Goal: Communication & Community: Answer question/provide support

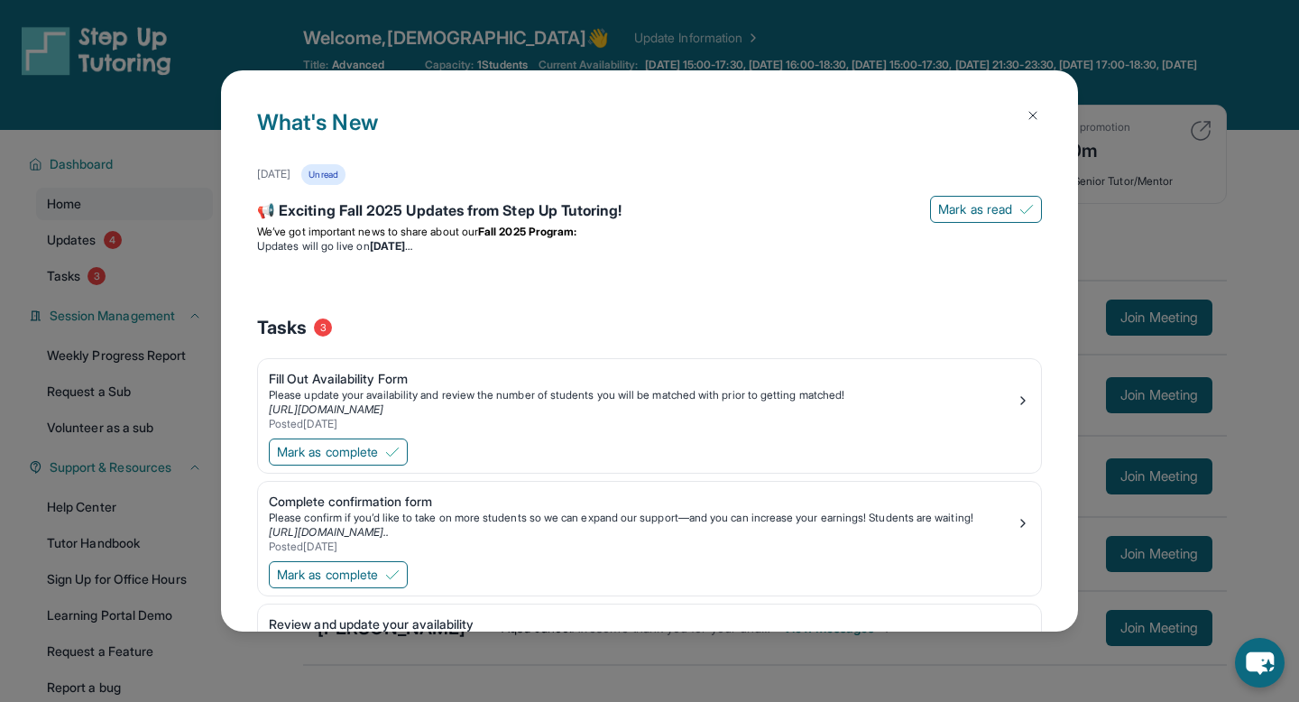
click at [1042, 108] on button at bounding box center [1033, 115] width 36 height 36
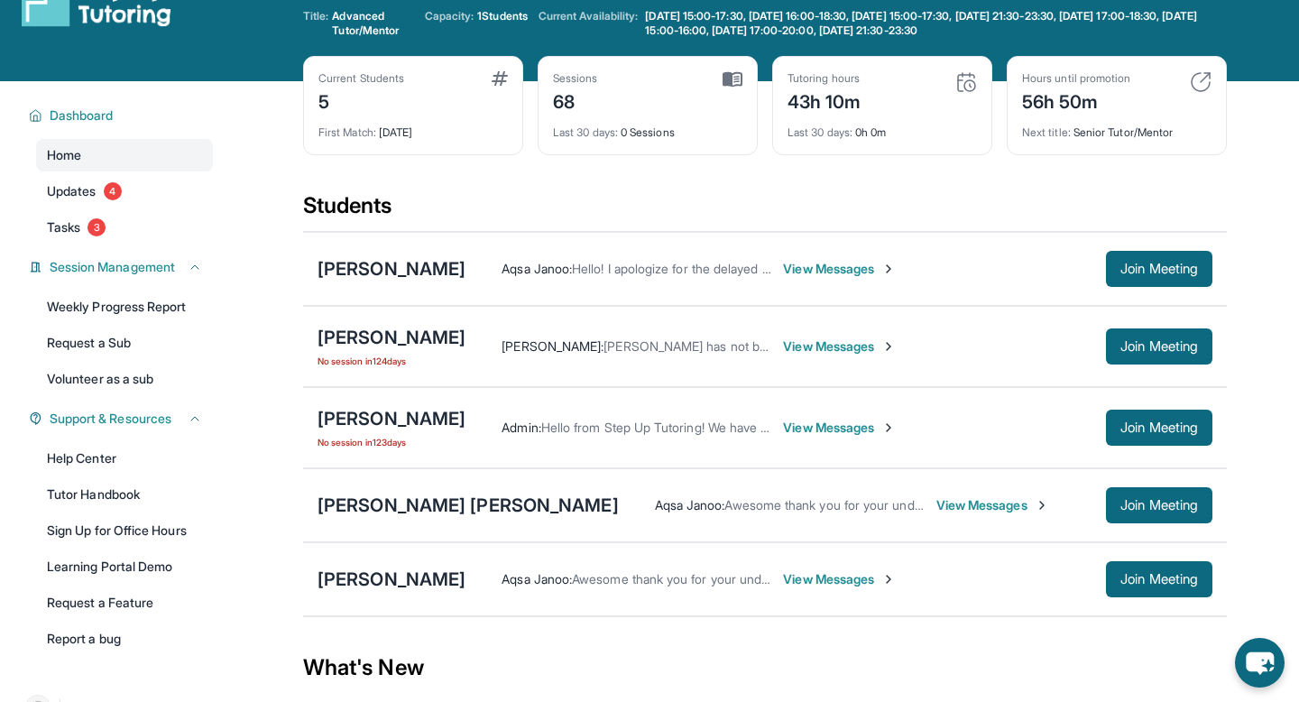
scroll to position [51, 0]
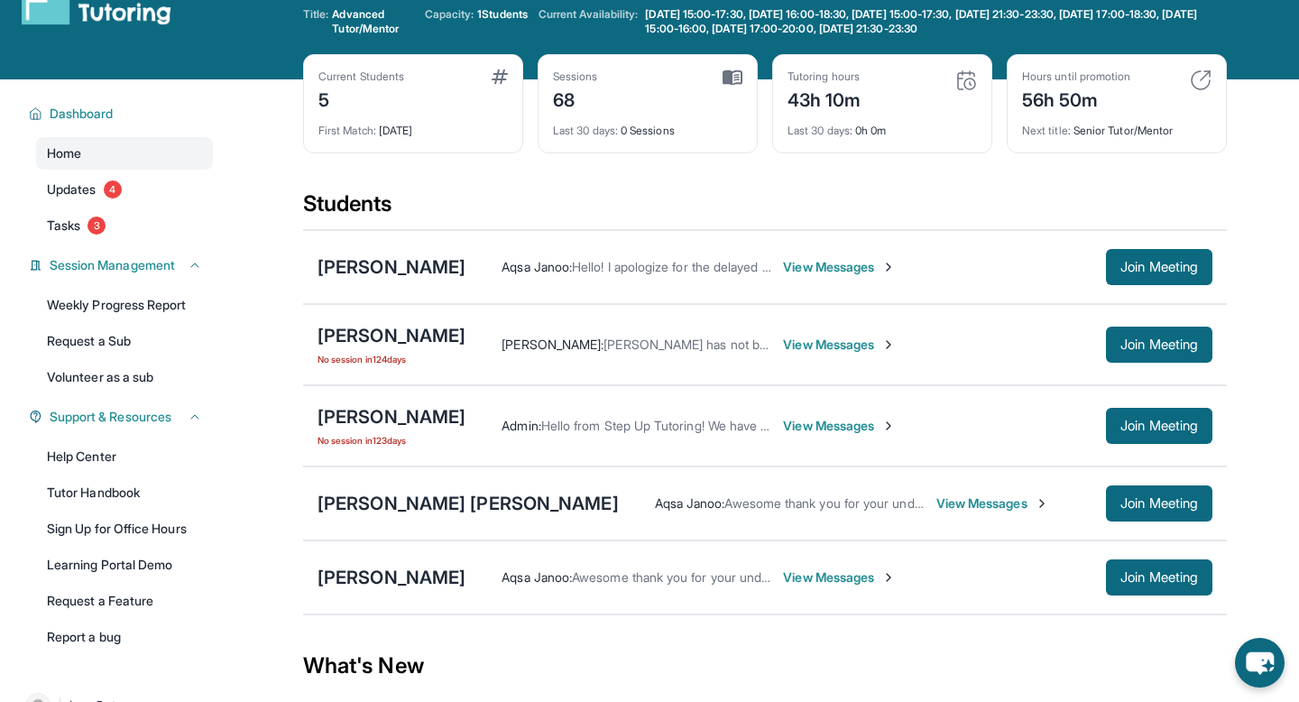
click at [783, 340] on span "View Messages" at bounding box center [839, 345] width 113 height 18
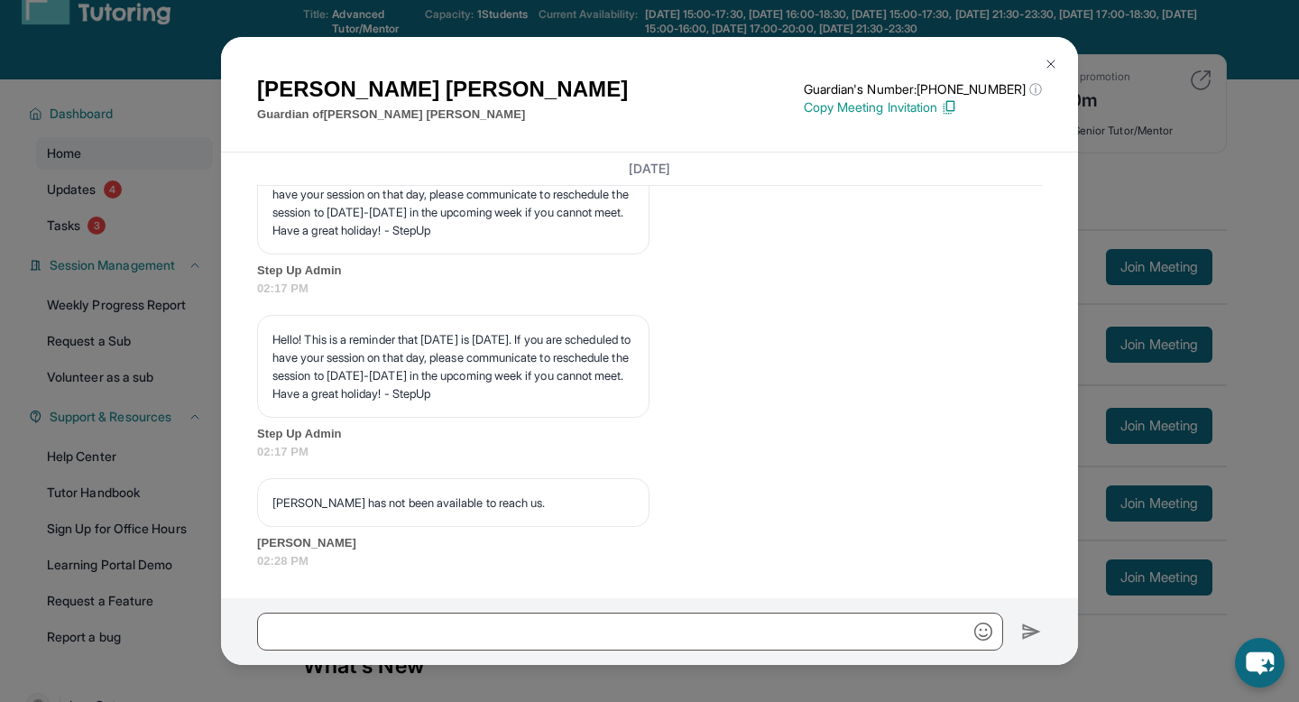
scroll to position [44507, 0]
click at [1298, 442] on div "[PERSON_NAME] Guardian of [PERSON_NAME] Guardian's Number: [PHONE_NUMBER] ⓘ Thi…" at bounding box center [649, 351] width 1299 height 702
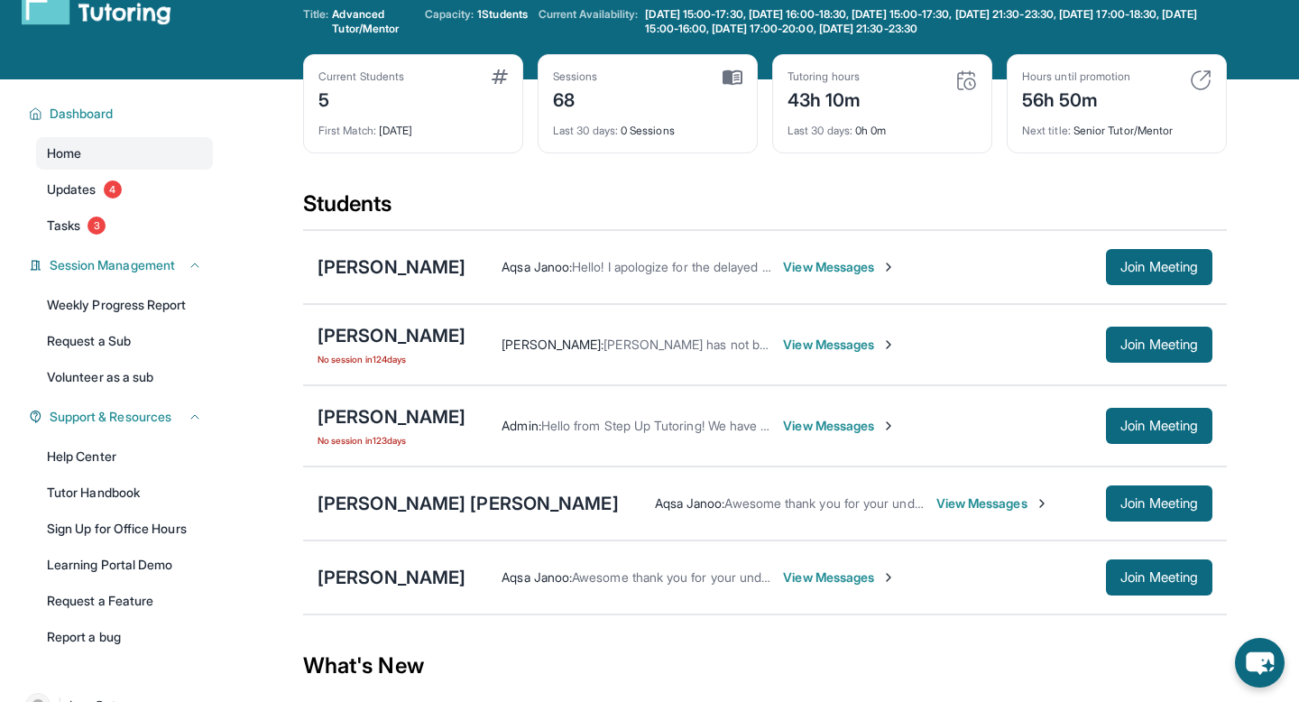
click at [800, 428] on span "View Messages" at bounding box center [839, 426] width 113 height 18
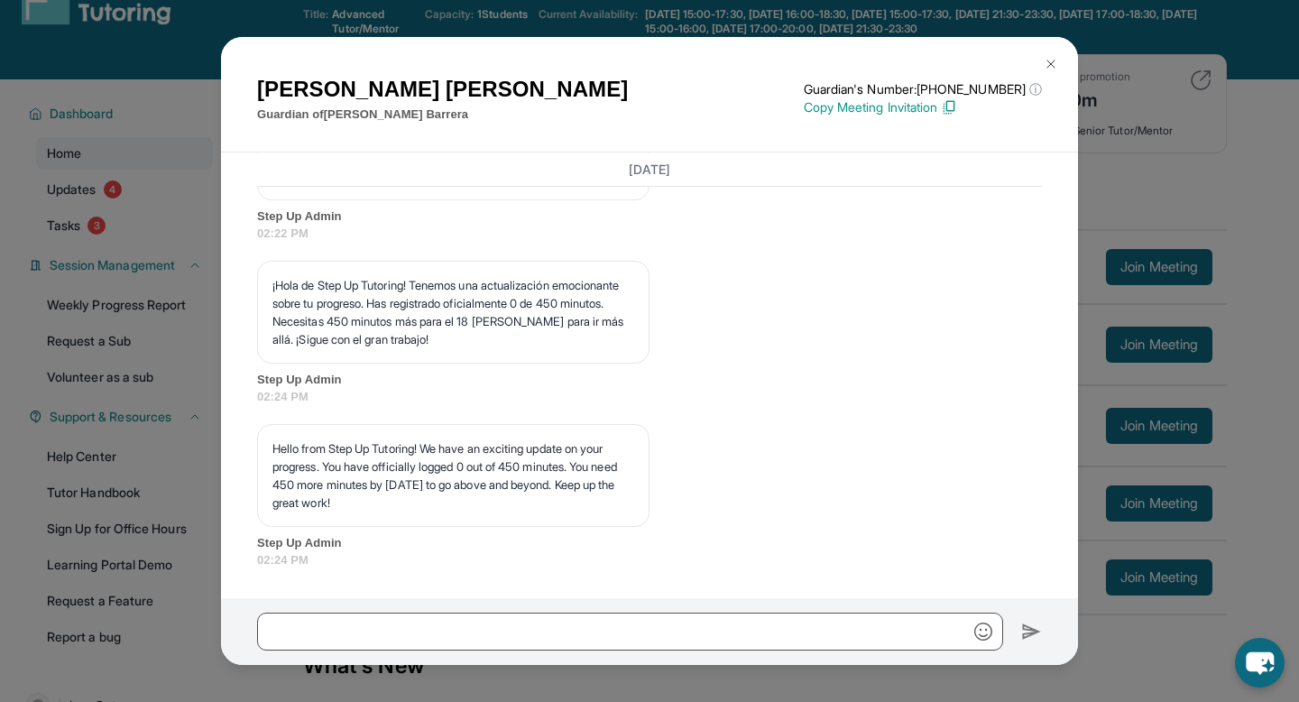
scroll to position [21258, 0]
click at [1172, 409] on div "[PERSON_NAME] Guardian of [PERSON_NAME] Guardian's Number: [PHONE_NUMBER] ⓘ Thi…" at bounding box center [649, 351] width 1299 height 702
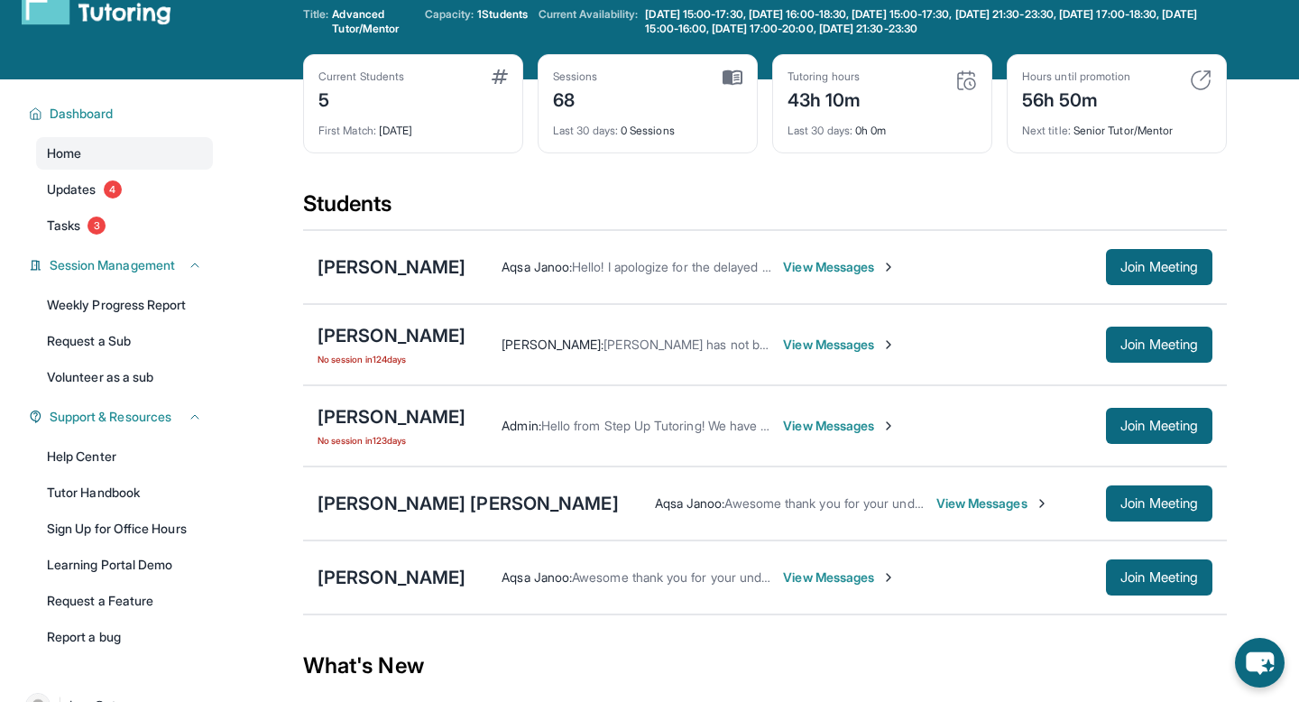
scroll to position [80, 0]
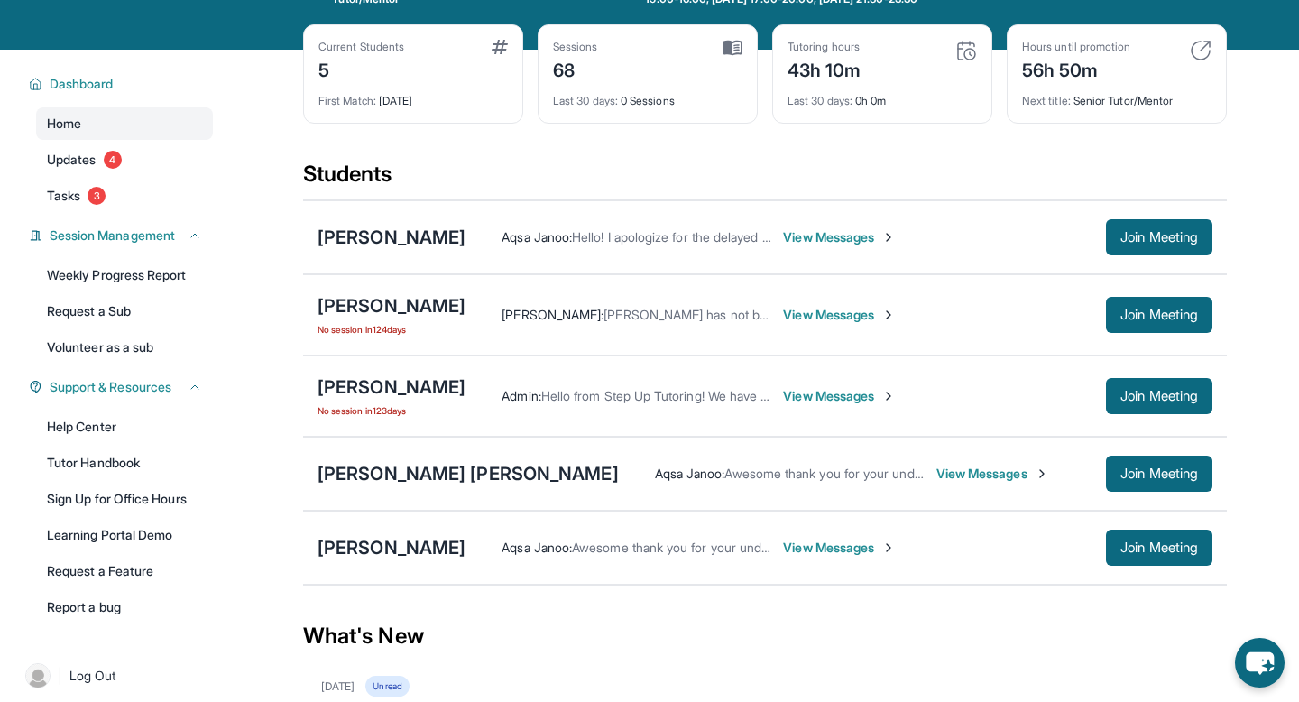
click at [363, 488] on div "[PERSON_NAME] [PERSON_NAME] [PERSON_NAME] : Awesome thank you for your understa…" at bounding box center [765, 474] width 924 height 74
click at [85, 151] on span "Updates" at bounding box center [72, 160] width 50 height 18
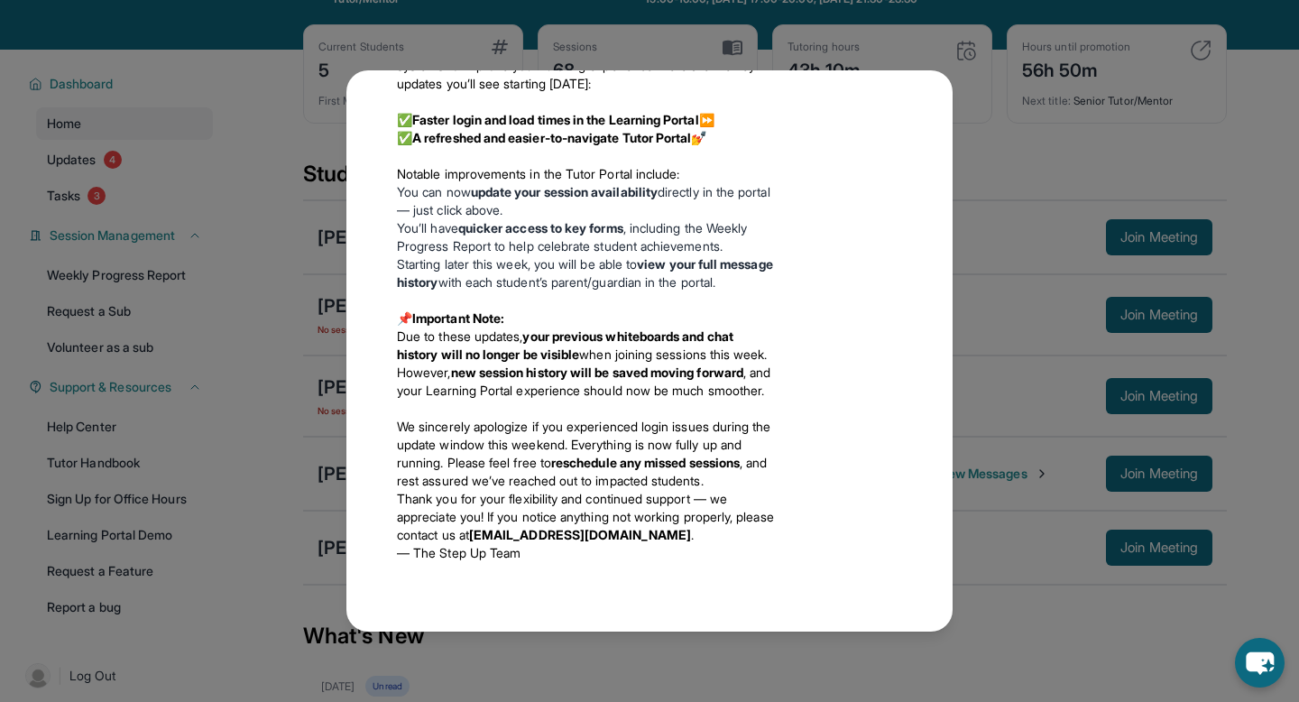
scroll to position [1567, 0]
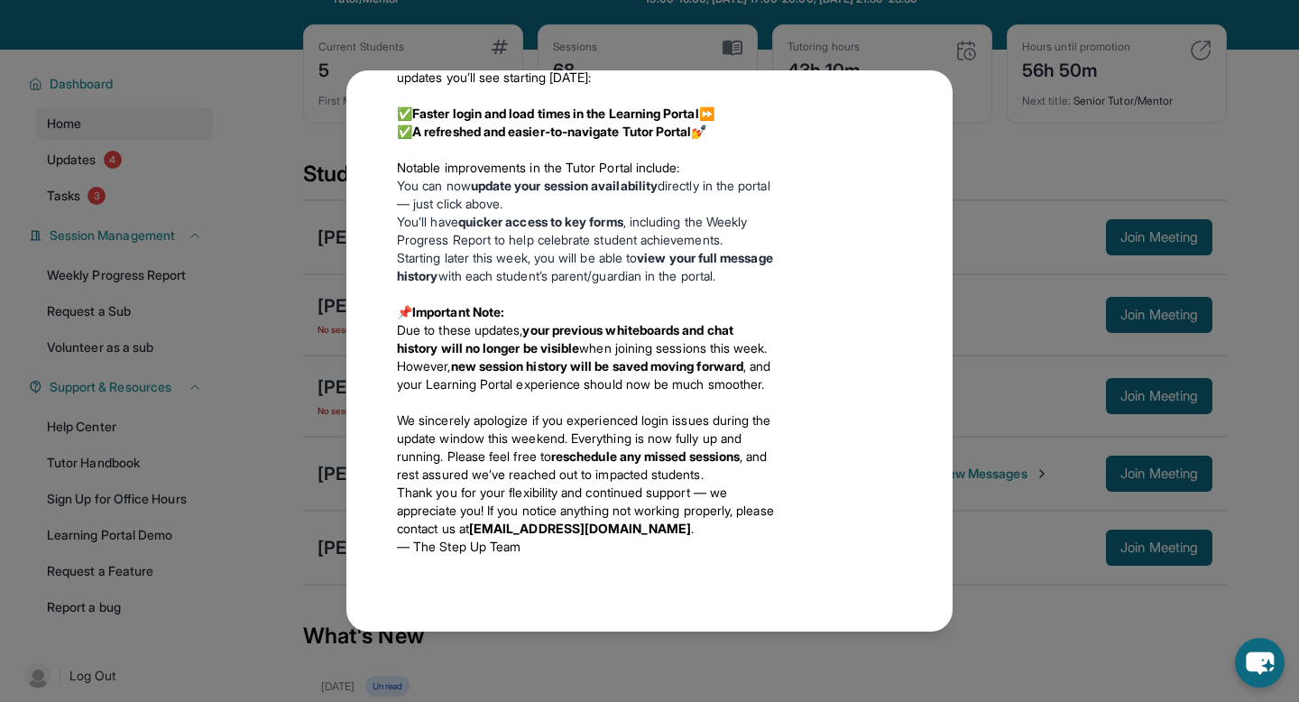
click at [1212, 245] on div "Updates [DATE] 📢 Exciting Fall 2025 Updates from Step Up Tutoring! We’ve got im…" at bounding box center [649, 351] width 1299 height 702
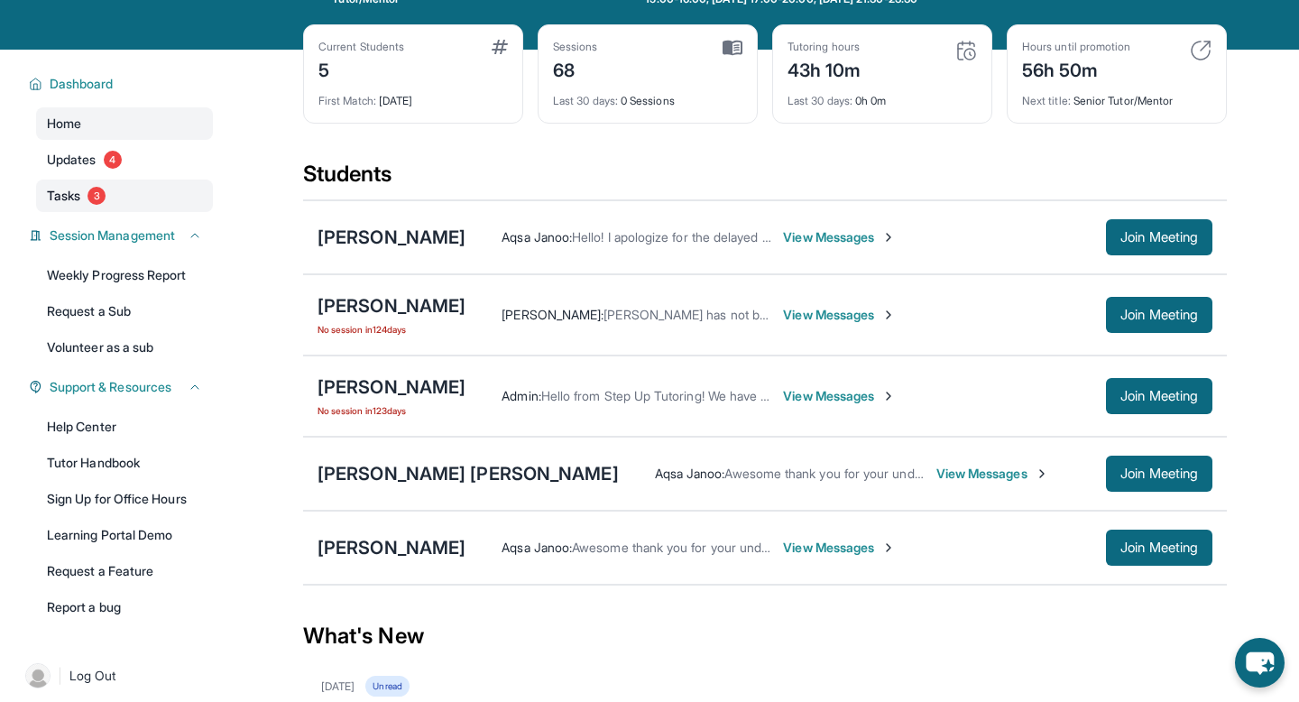
click at [69, 205] on link "Tasks 3" at bounding box center [124, 196] width 177 height 32
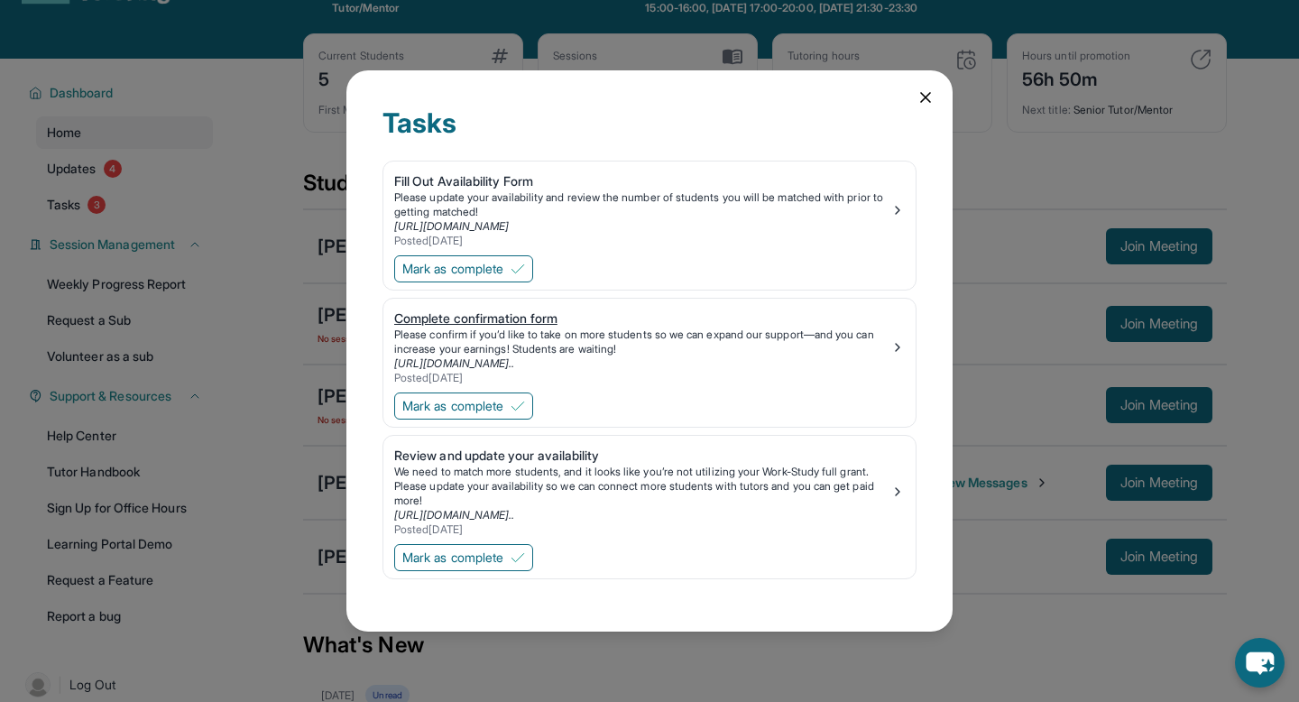
scroll to position [0, 0]
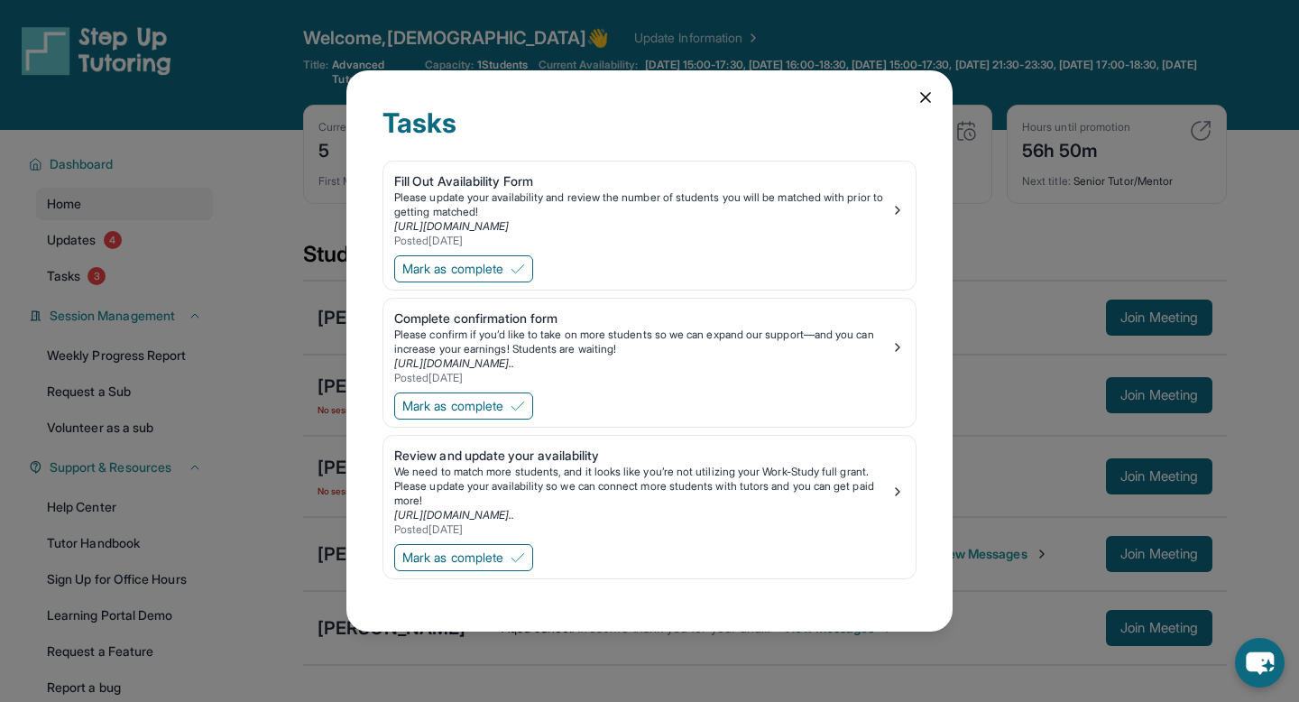
click at [920, 103] on icon at bounding box center [926, 97] width 18 height 18
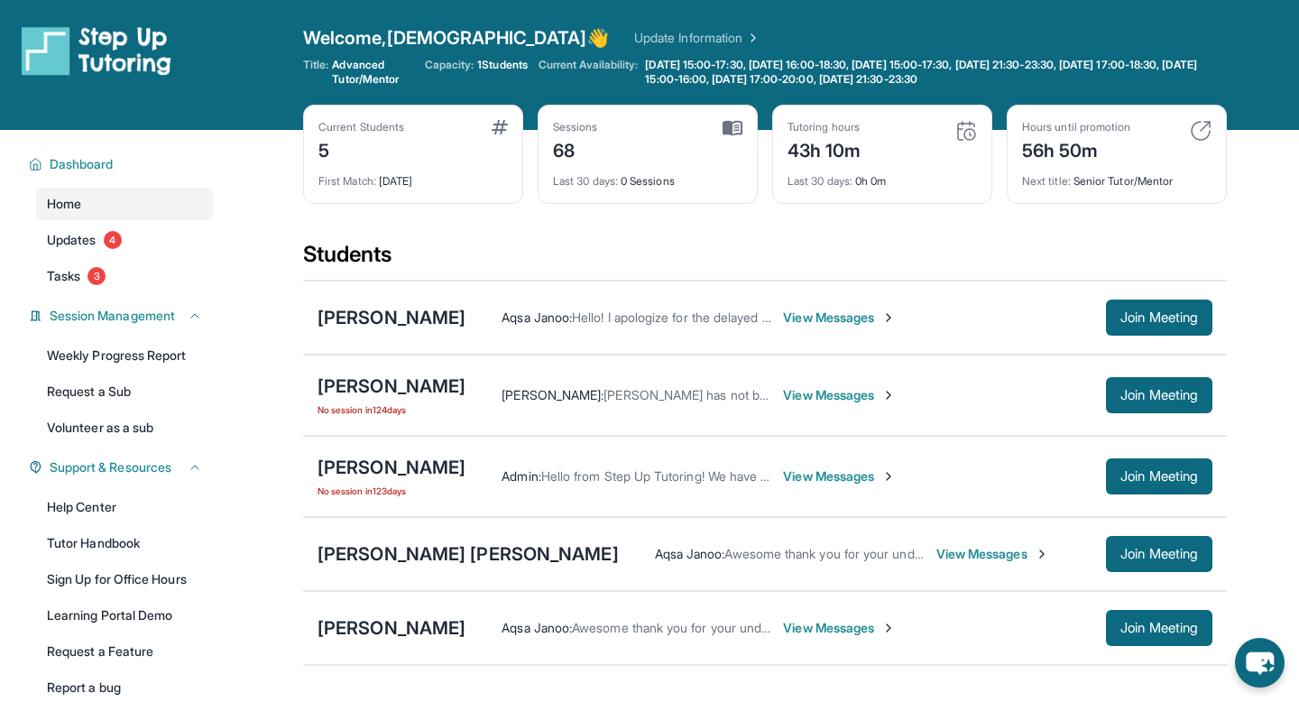
click at [484, 69] on span "1 Students" at bounding box center [502, 65] width 51 height 14
click at [652, 64] on span "[DATE] 15:00-17:30, [DATE] 16:00-18:30, [DATE] 15:00-17:30, [DATE] 21:30-23:30,…" at bounding box center [922, 72] width 558 height 29
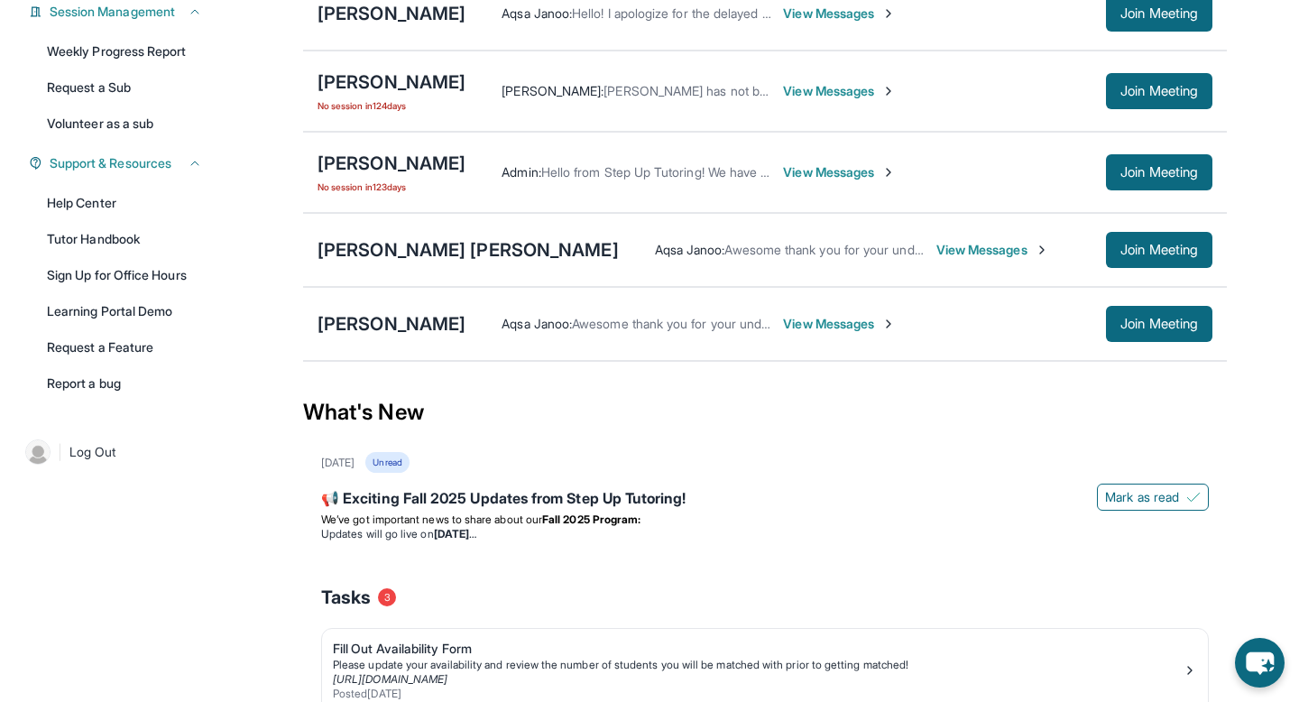
scroll to position [297, 0]
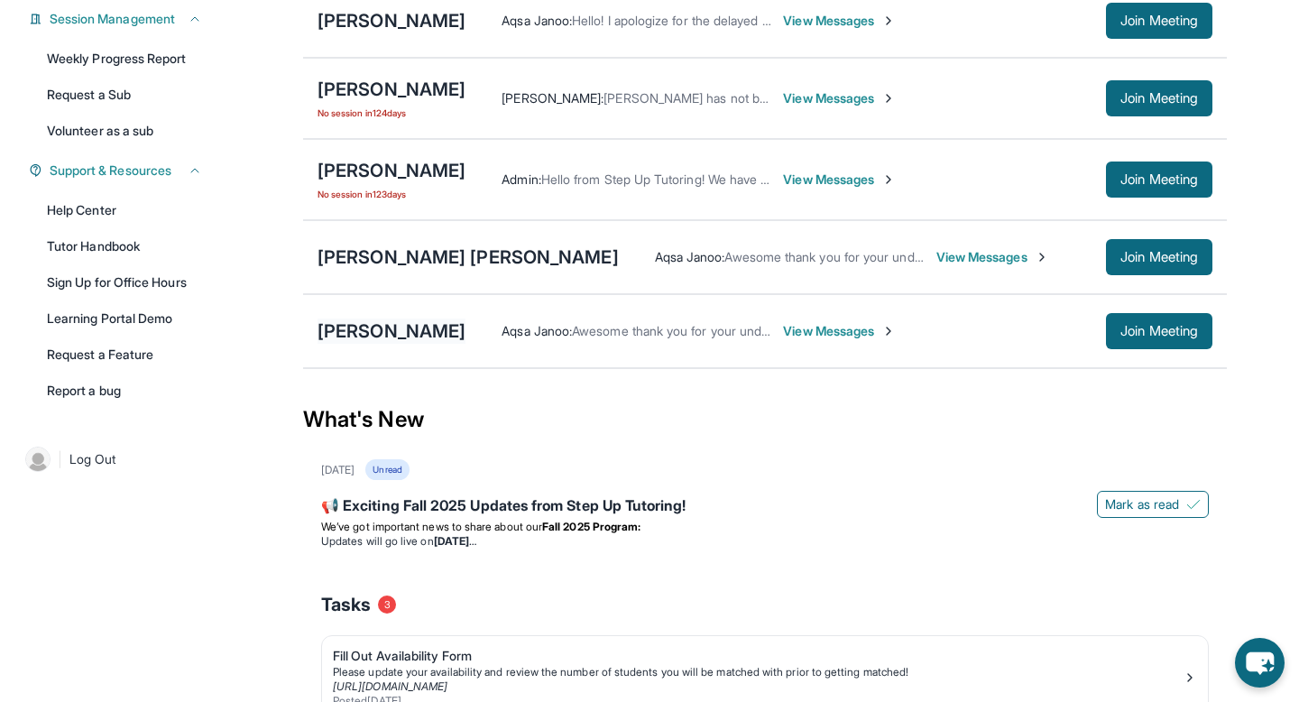
click at [357, 323] on div "[PERSON_NAME]" at bounding box center [392, 330] width 148 height 25
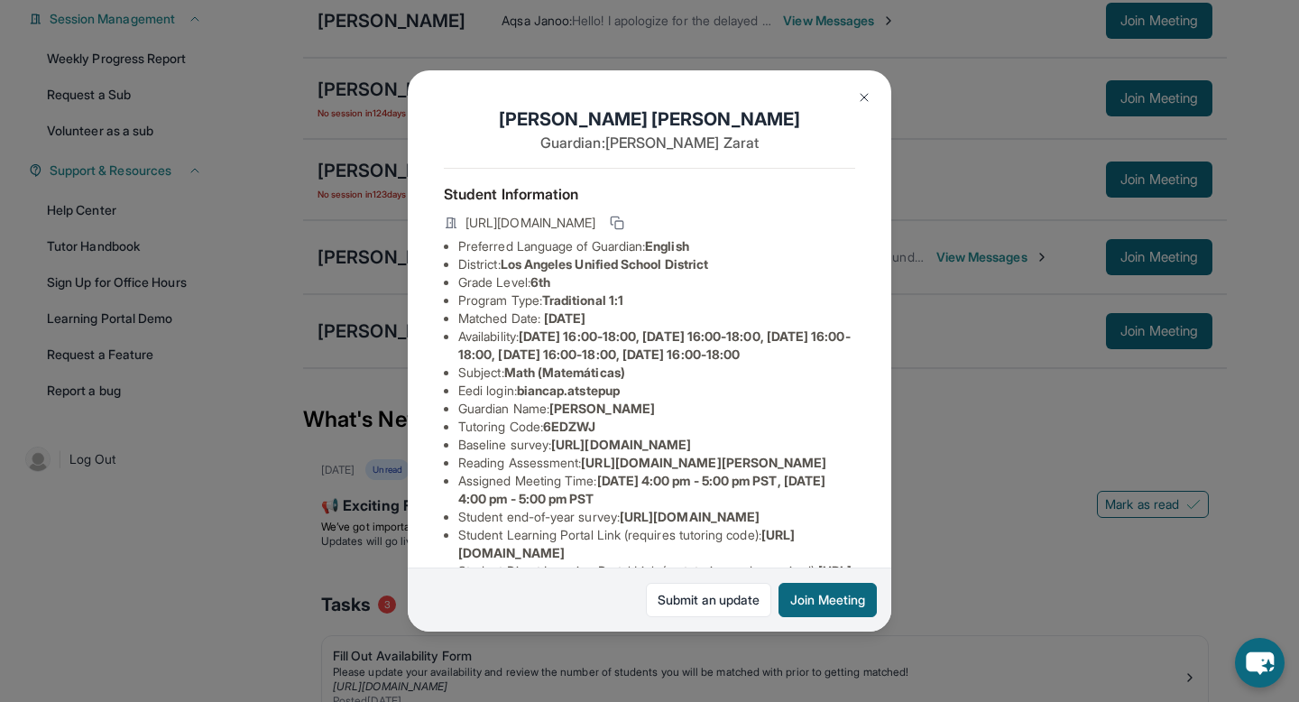
scroll to position [1, 0]
click at [870, 94] on img at bounding box center [864, 97] width 14 height 14
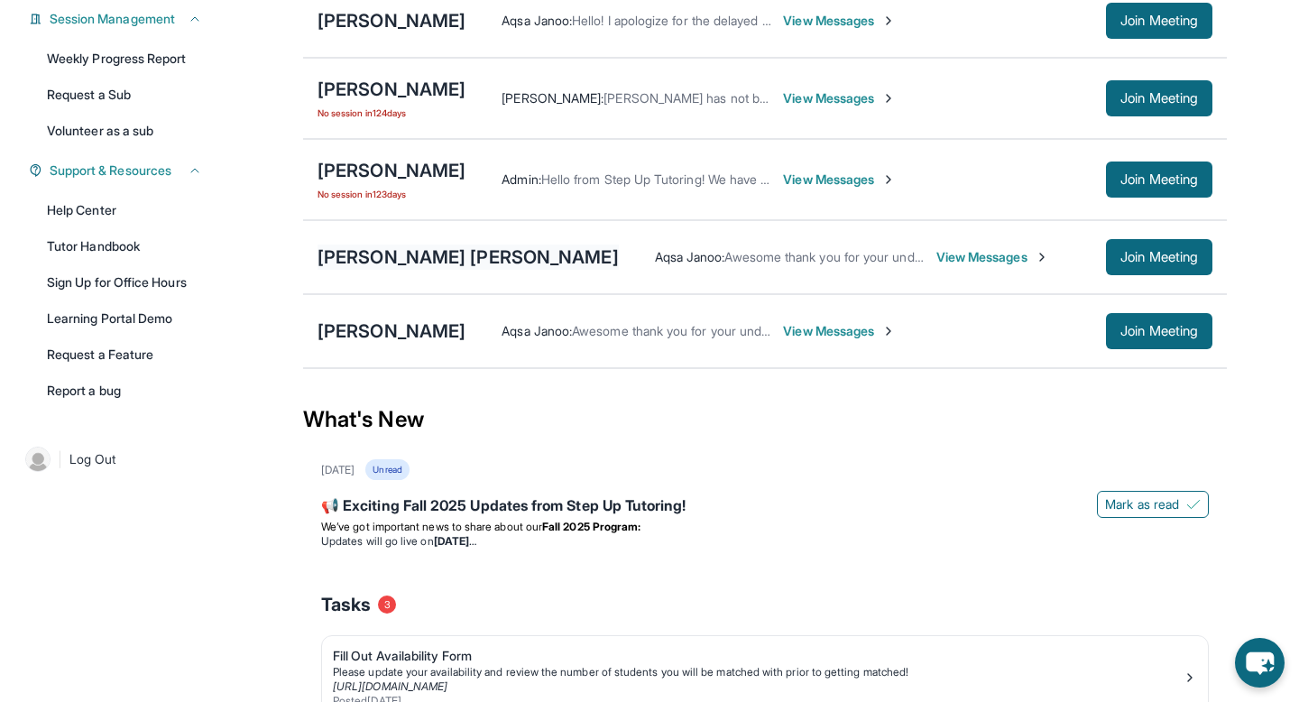
click at [383, 268] on div "[PERSON_NAME] [PERSON_NAME]" at bounding box center [468, 256] width 301 height 25
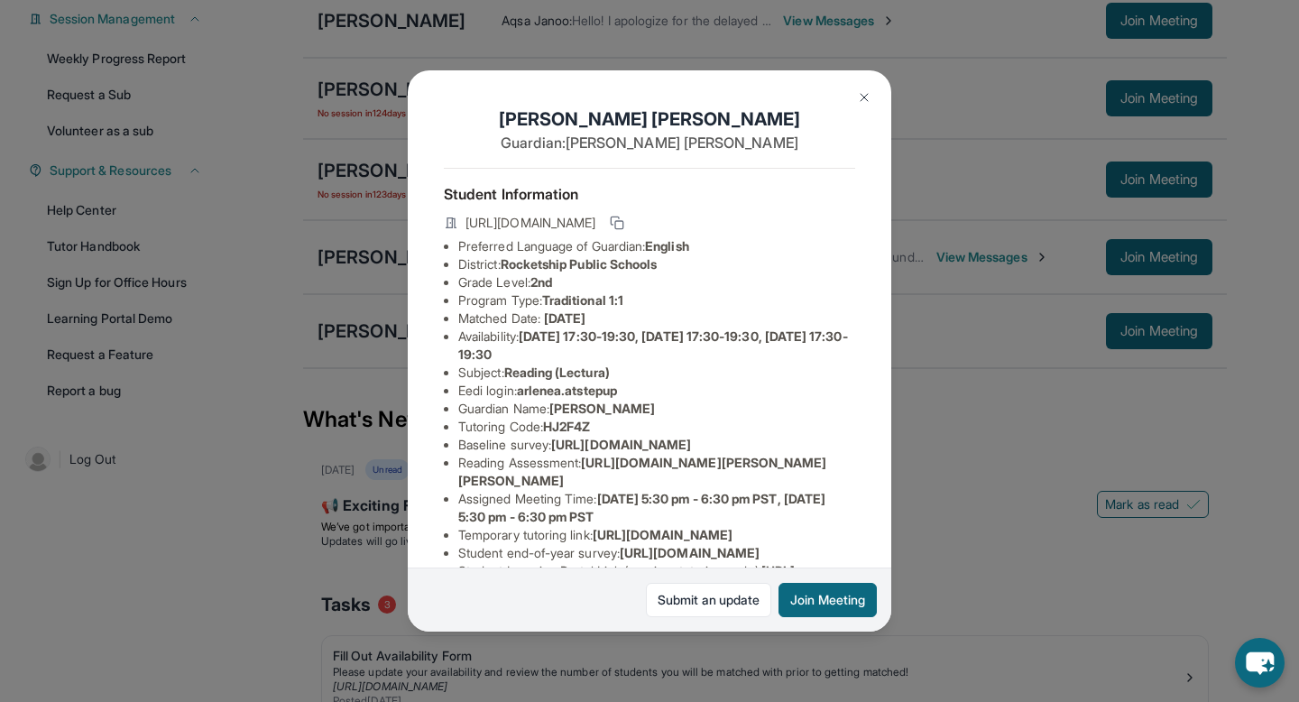
click at [865, 92] on img at bounding box center [864, 97] width 14 height 14
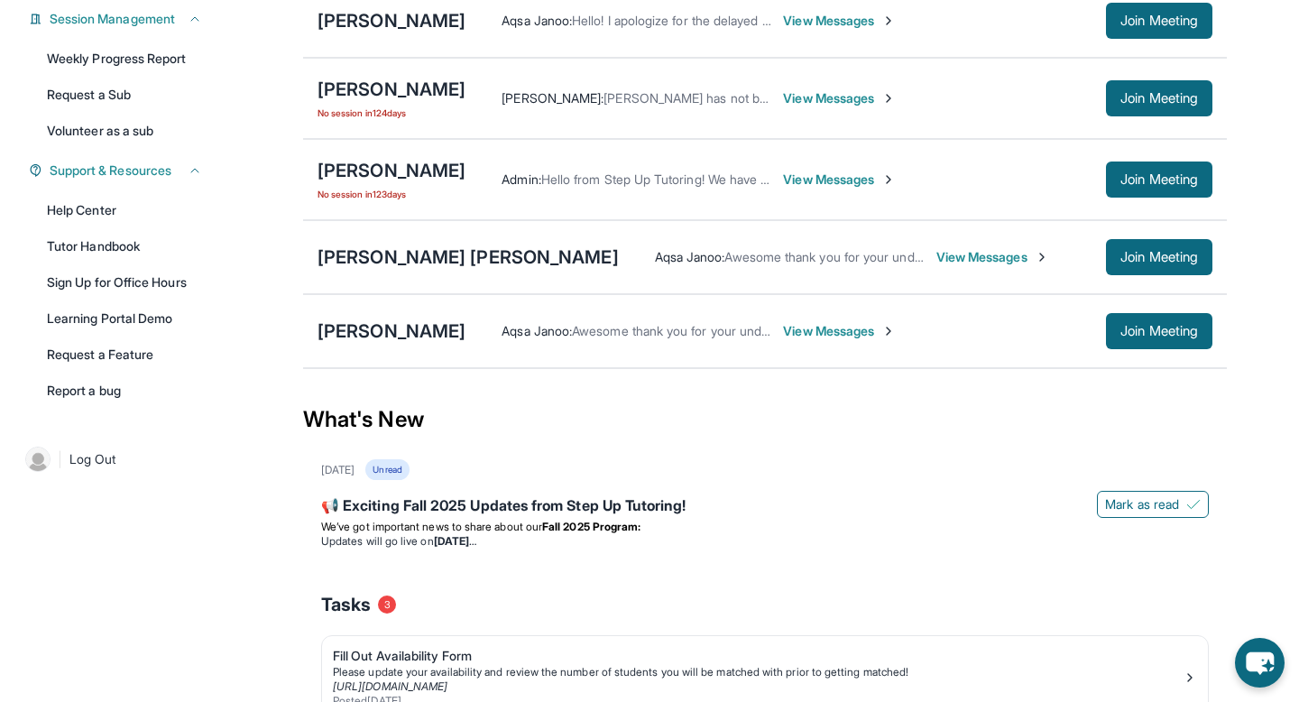
scroll to position [224, 0]
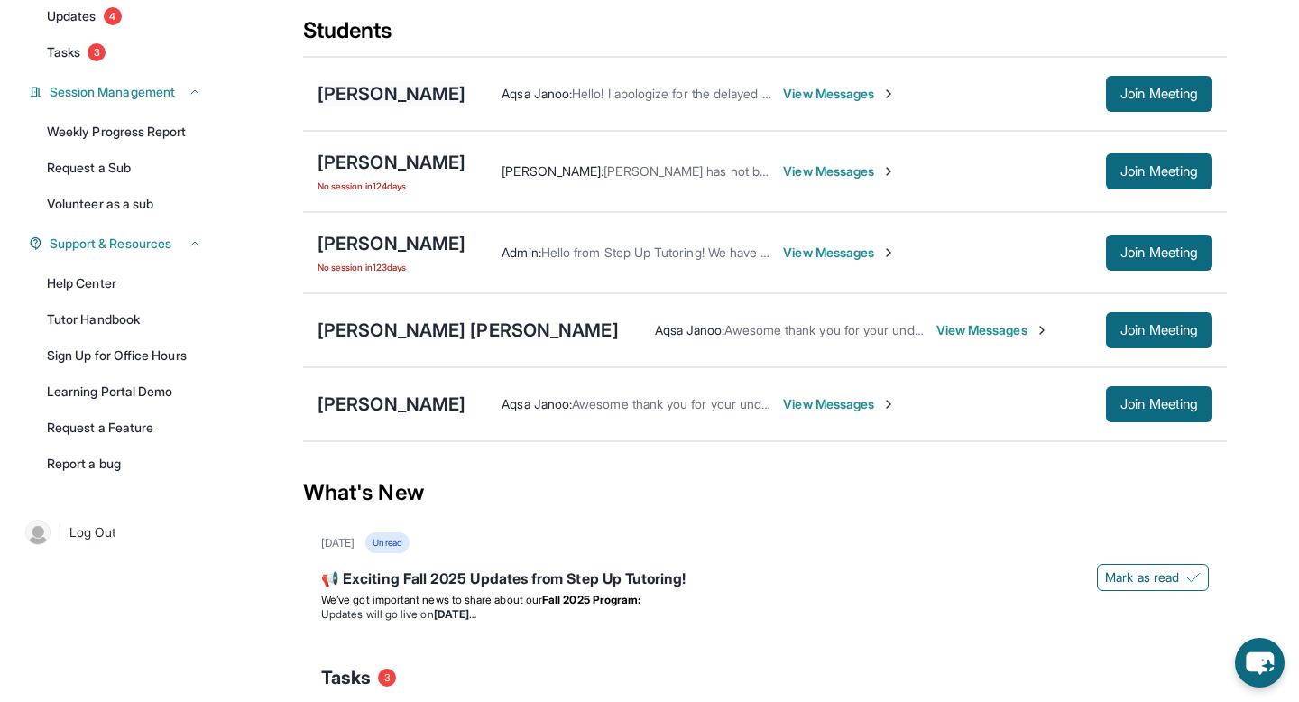
click at [375, 81] on div "[PERSON_NAME]" at bounding box center [392, 93] width 148 height 25
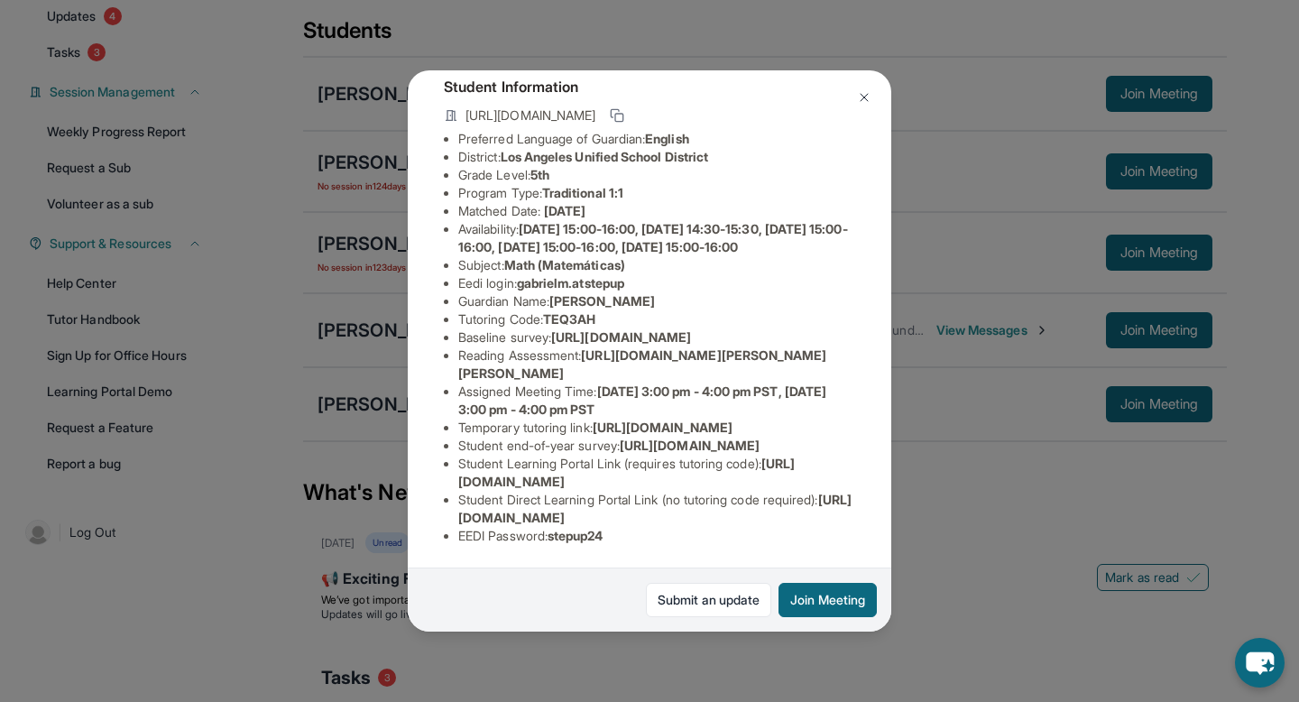
scroll to position [305, 0]
click at [869, 92] on img at bounding box center [864, 97] width 14 height 14
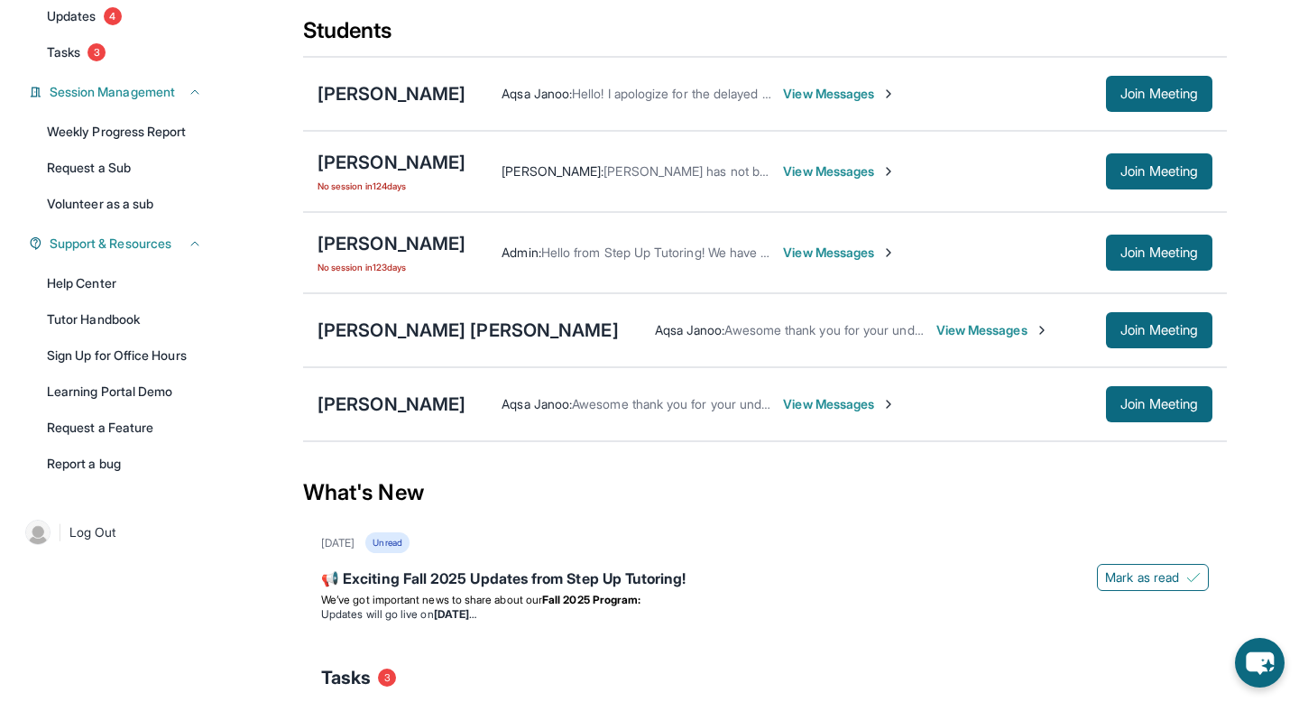
click at [797, 402] on span "View Messages" at bounding box center [839, 404] width 113 height 18
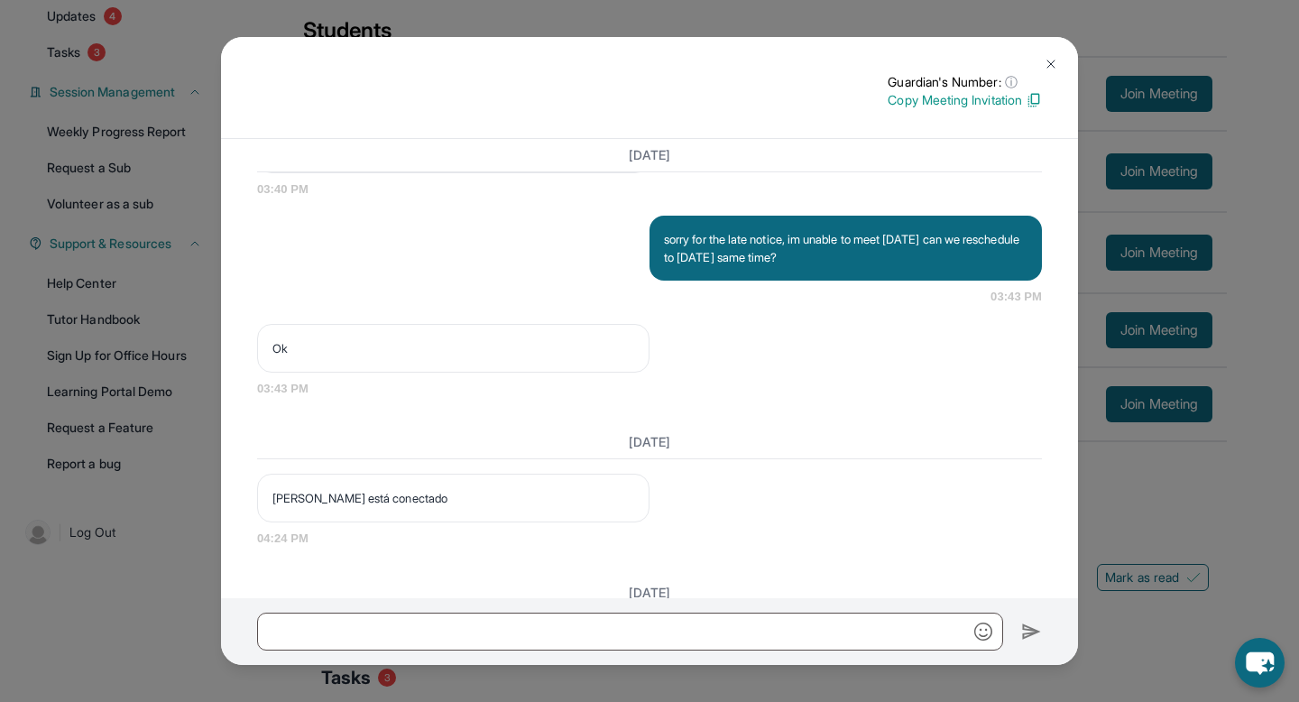
scroll to position [19995, 0]
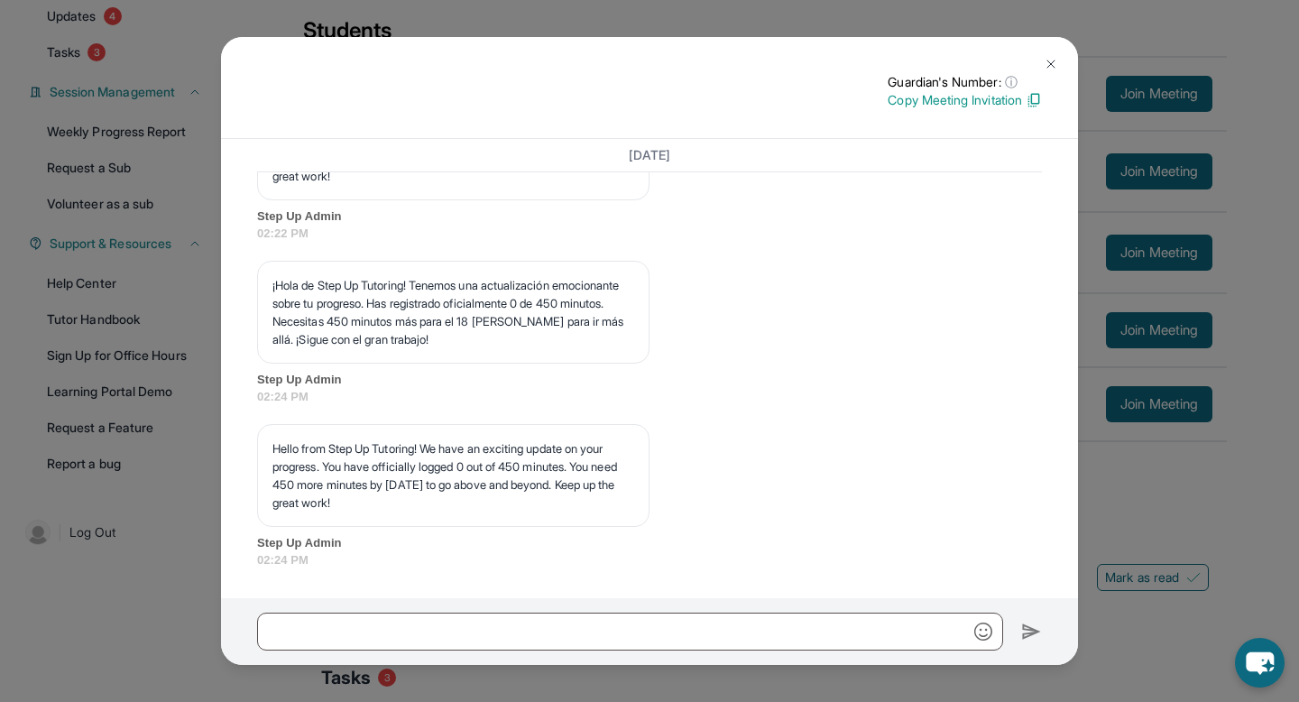
click at [1227, 456] on div "Guardian's Number: ⓘ This isn't the guardian's real number — it's a private for…" at bounding box center [649, 351] width 1299 height 702
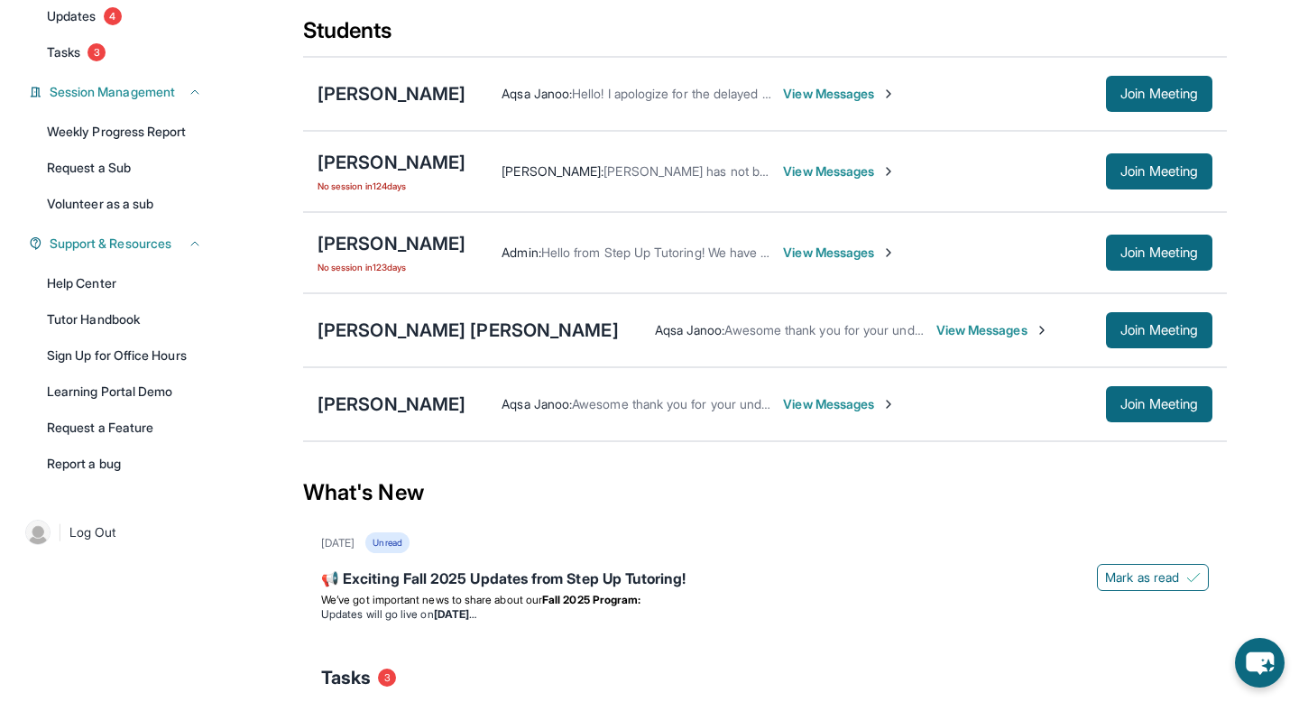
click at [783, 405] on span "View Messages" at bounding box center [839, 404] width 113 height 18
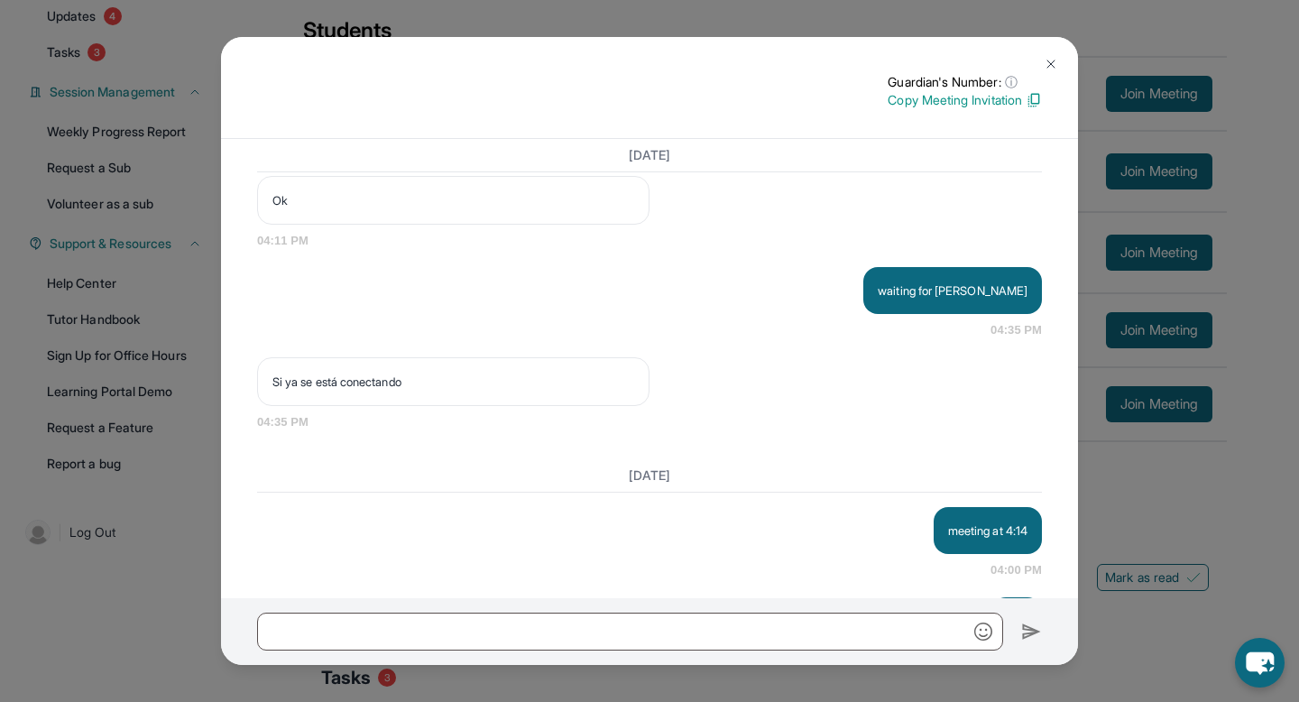
scroll to position [17049, 0]
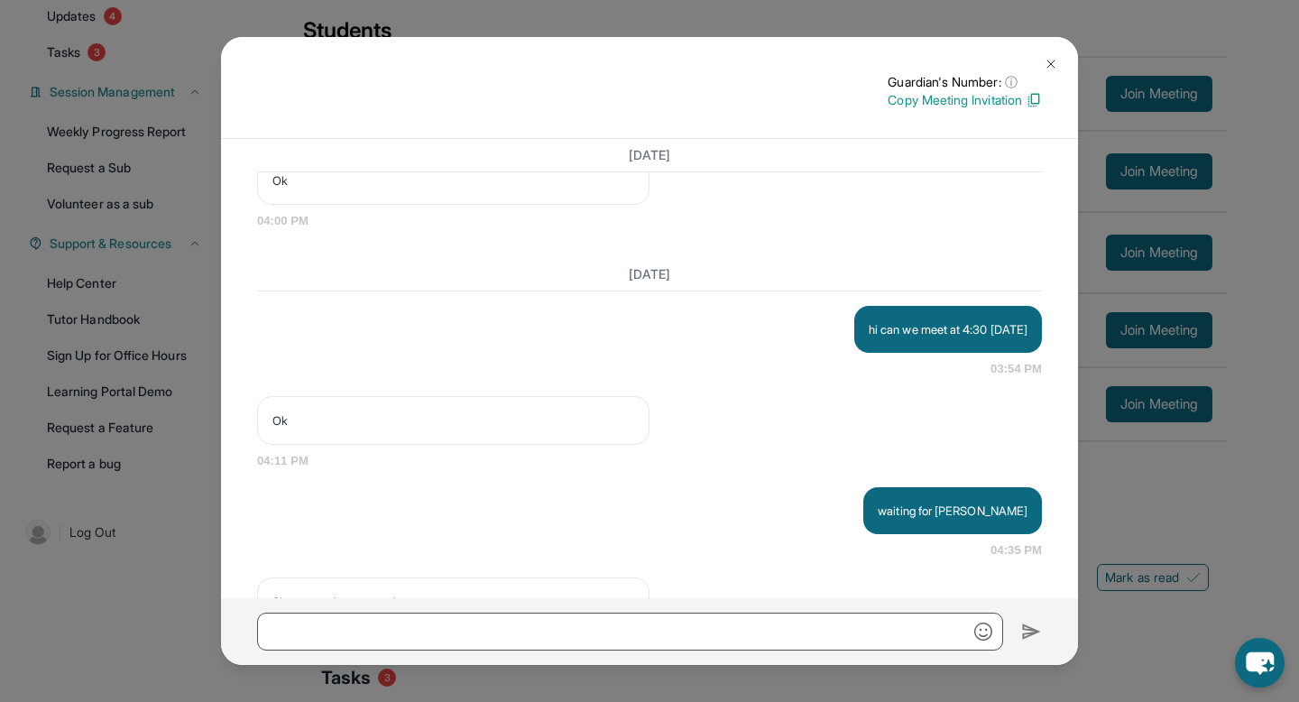
click at [1155, 470] on div "Guardian's Number: ⓘ This isn't the guardian's real number — it's a private for…" at bounding box center [649, 351] width 1299 height 702
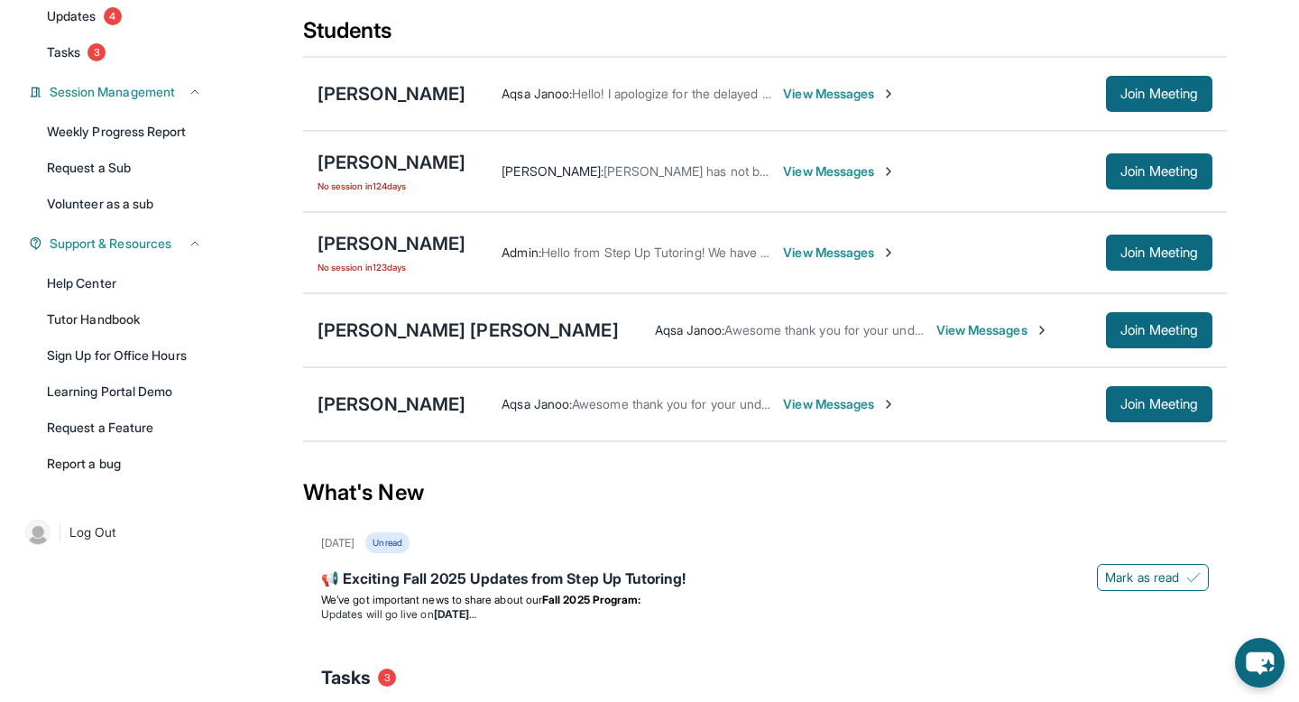
click at [459, 136] on div "[PERSON_NAME] No session [DATE] [PERSON_NAME] : [PERSON_NAME] has not been avai…" at bounding box center [765, 171] width 924 height 81
click at [400, 322] on div "[PERSON_NAME] [PERSON_NAME]" at bounding box center [468, 330] width 301 height 25
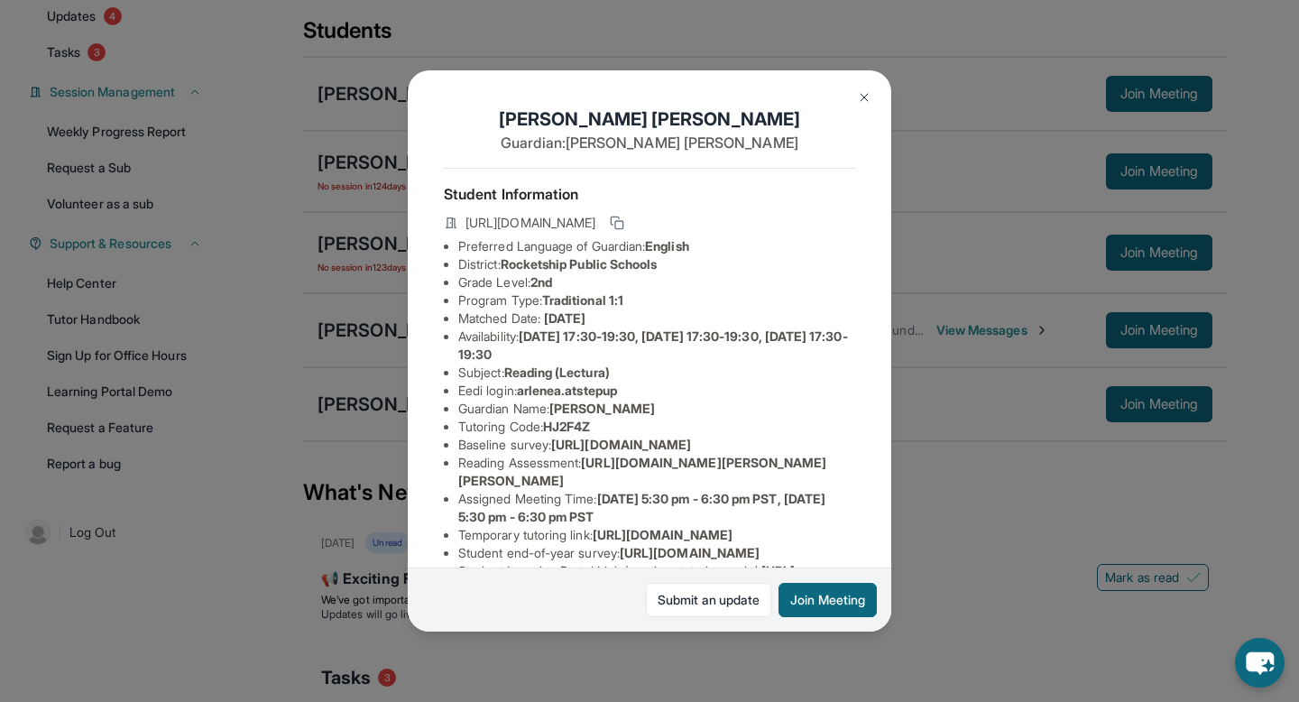
click at [863, 101] on img at bounding box center [864, 97] width 14 height 14
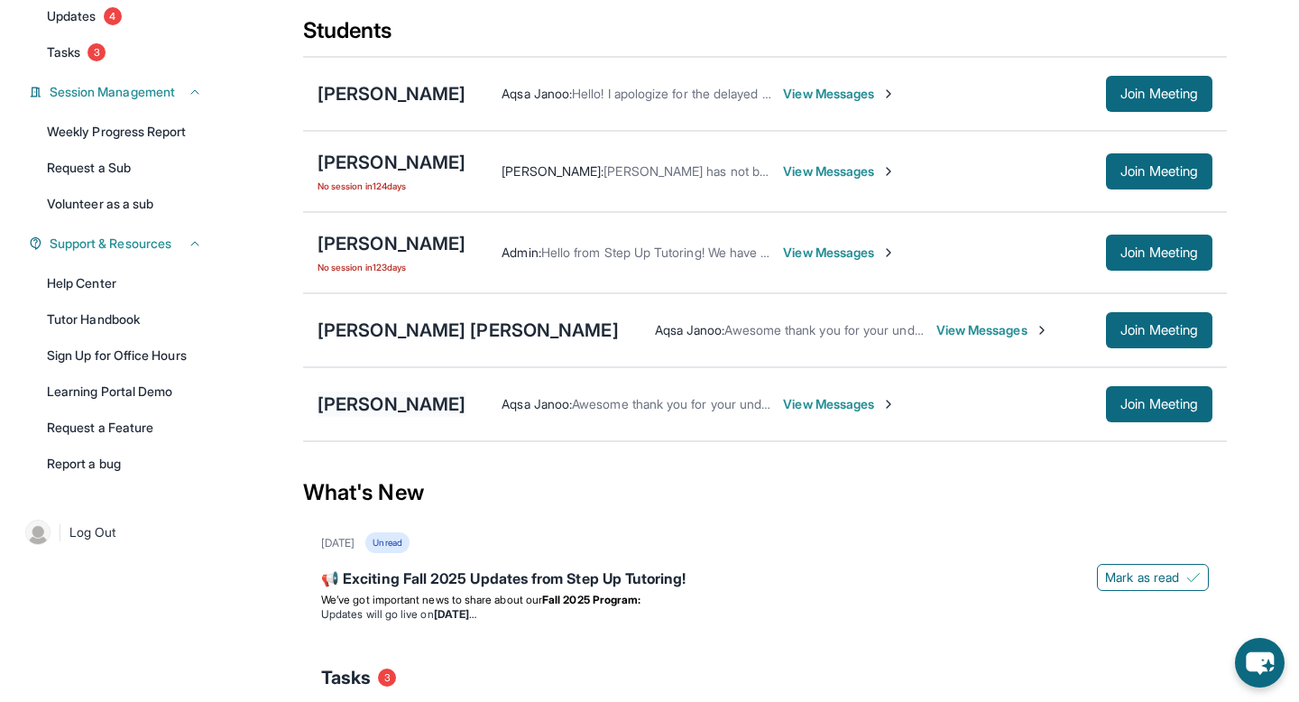
click at [370, 392] on div "[PERSON_NAME]" at bounding box center [392, 404] width 148 height 25
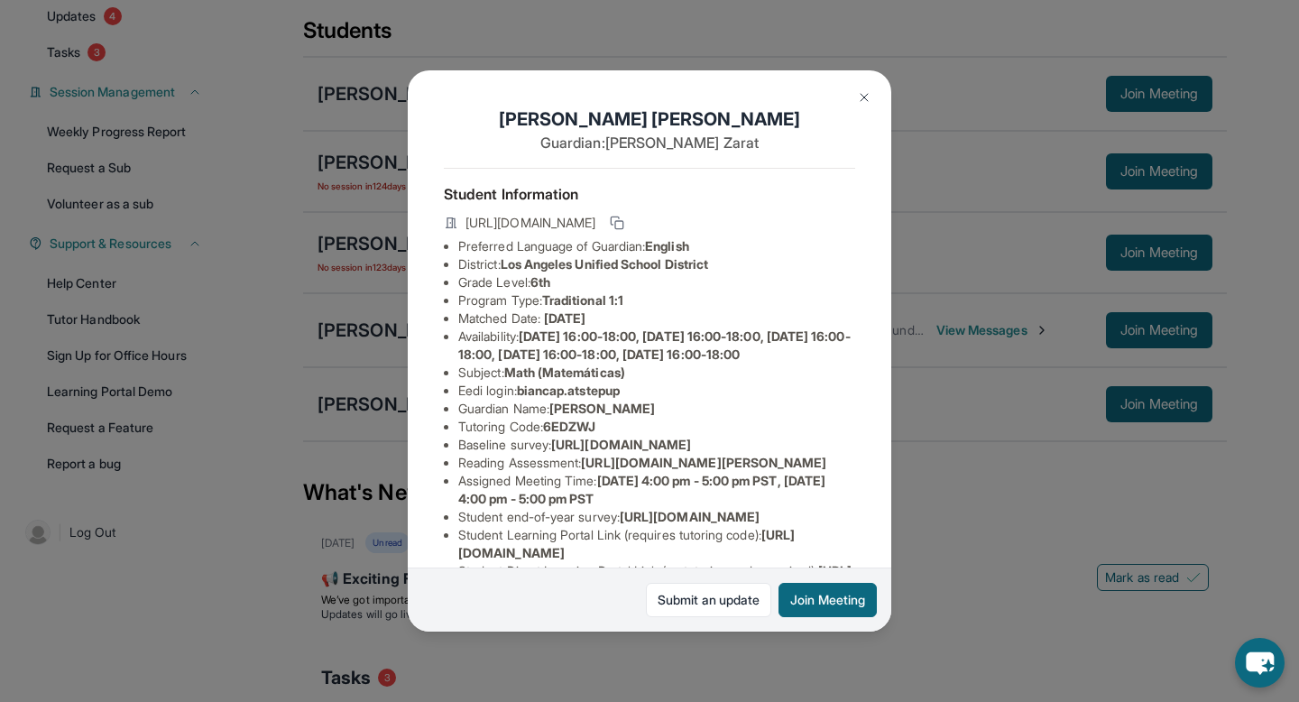
click at [865, 89] on button at bounding box center [864, 97] width 36 height 36
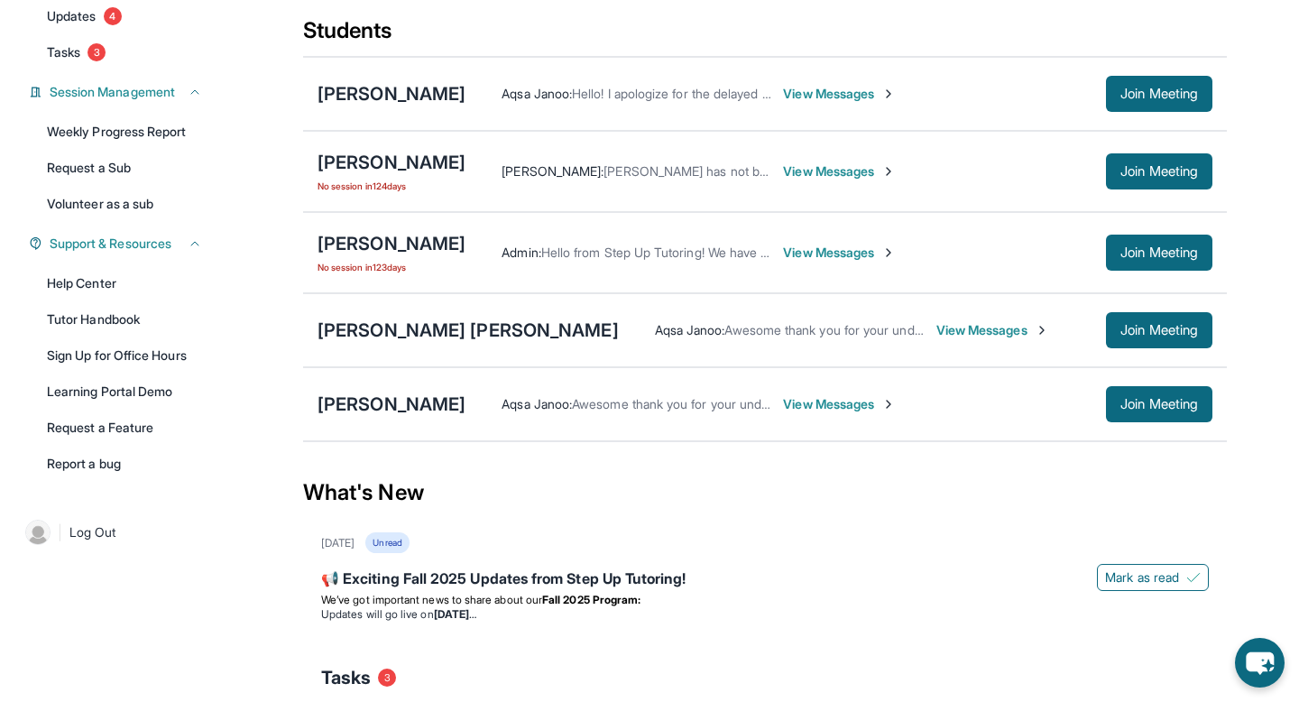
click at [381, 77] on div "[PERSON_NAME] [PERSON_NAME] : Hello! I apologize for the delayed response. Tuto…" at bounding box center [765, 94] width 924 height 74
click at [381, 96] on div "[PERSON_NAME]" at bounding box center [392, 93] width 148 height 25
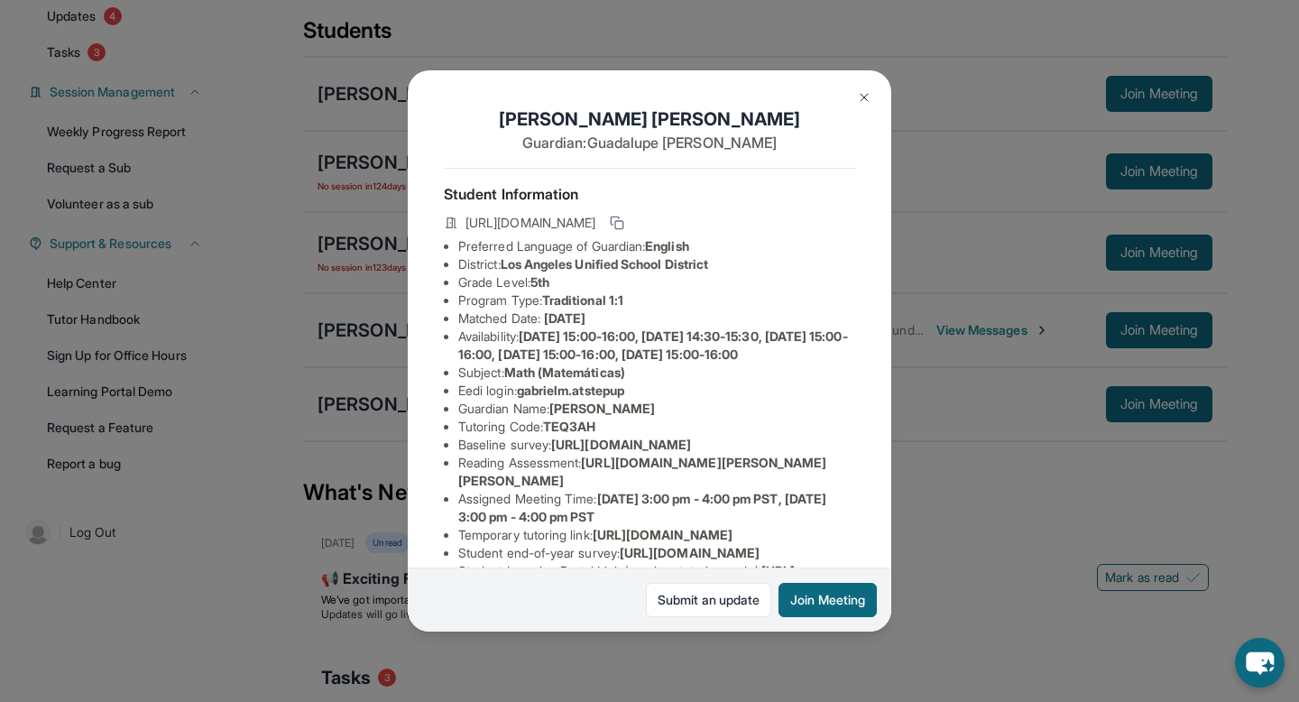
click at [856, 105] on button at bounding box center [864, 97] width 36 height 36
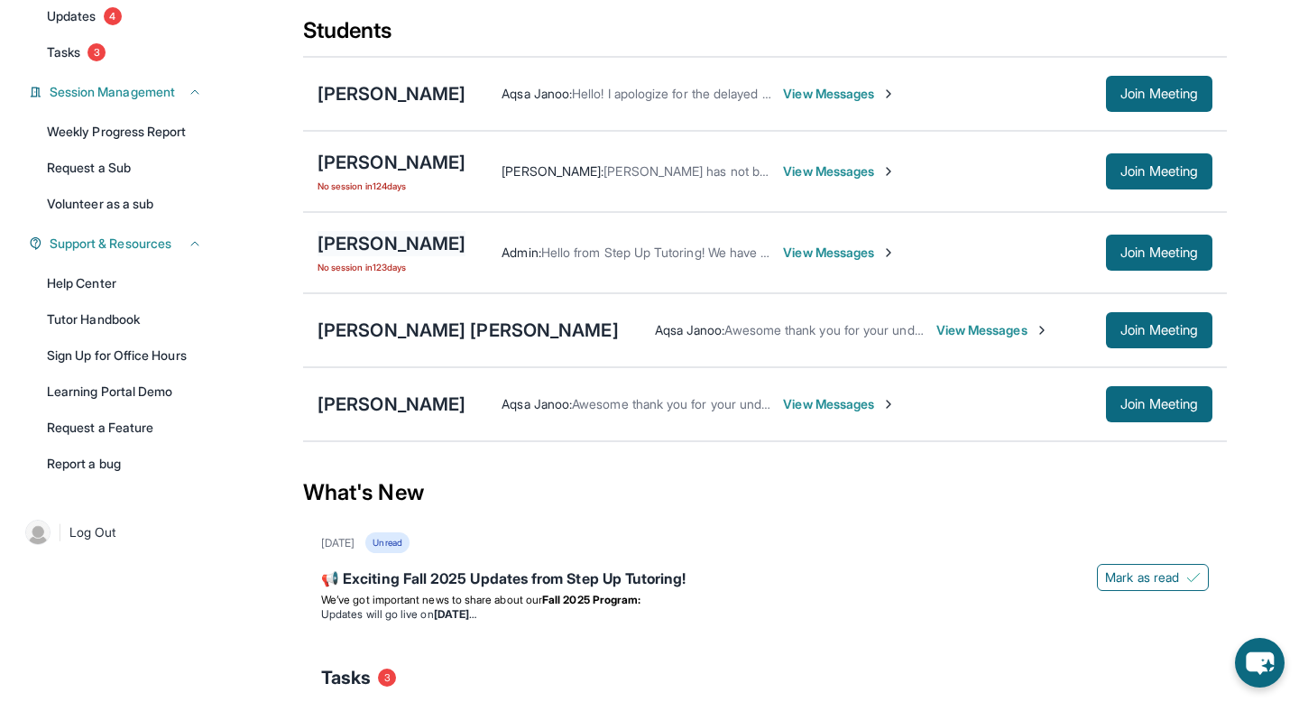
click at [328, 247] on div "[PERSON_NAME]" at bounding box center [392, 243] width 148 height 25
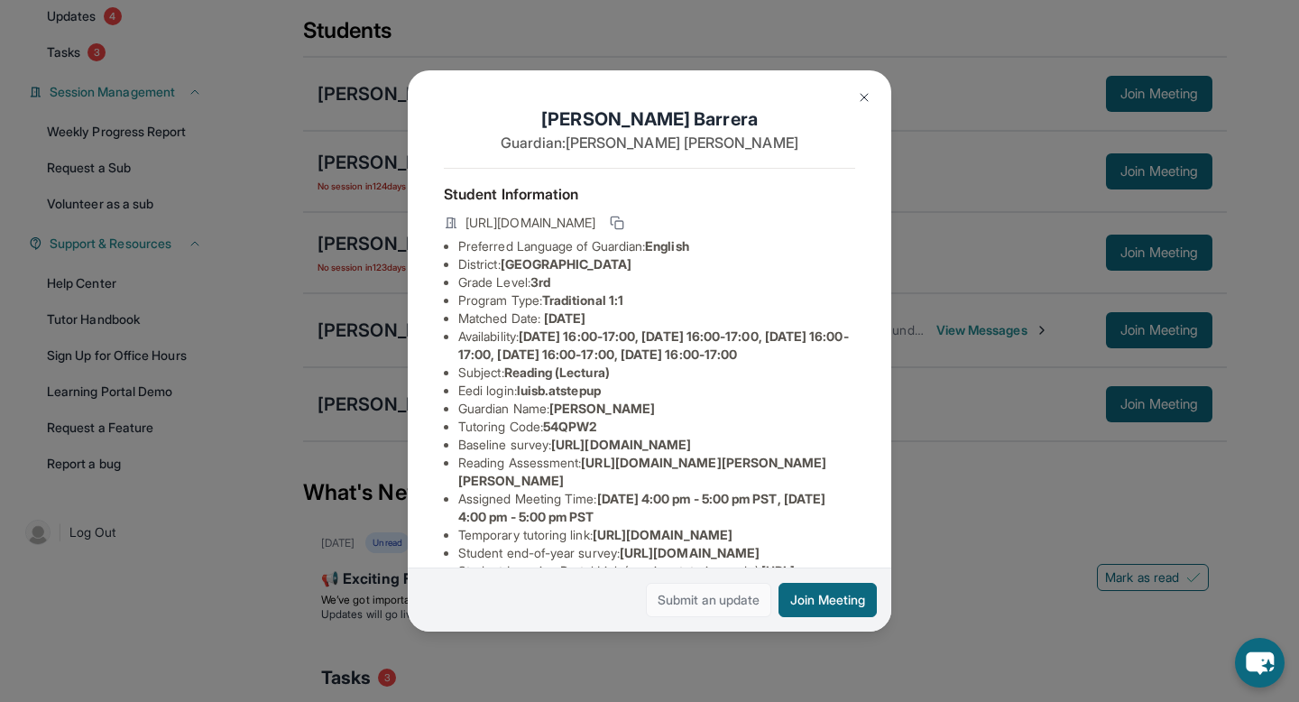
click at [680, 593] on link "Submit an update" at bounding box center [708, 600] width 125 height 34
